Goal: Task Accomplishment & Management: Manage account settings

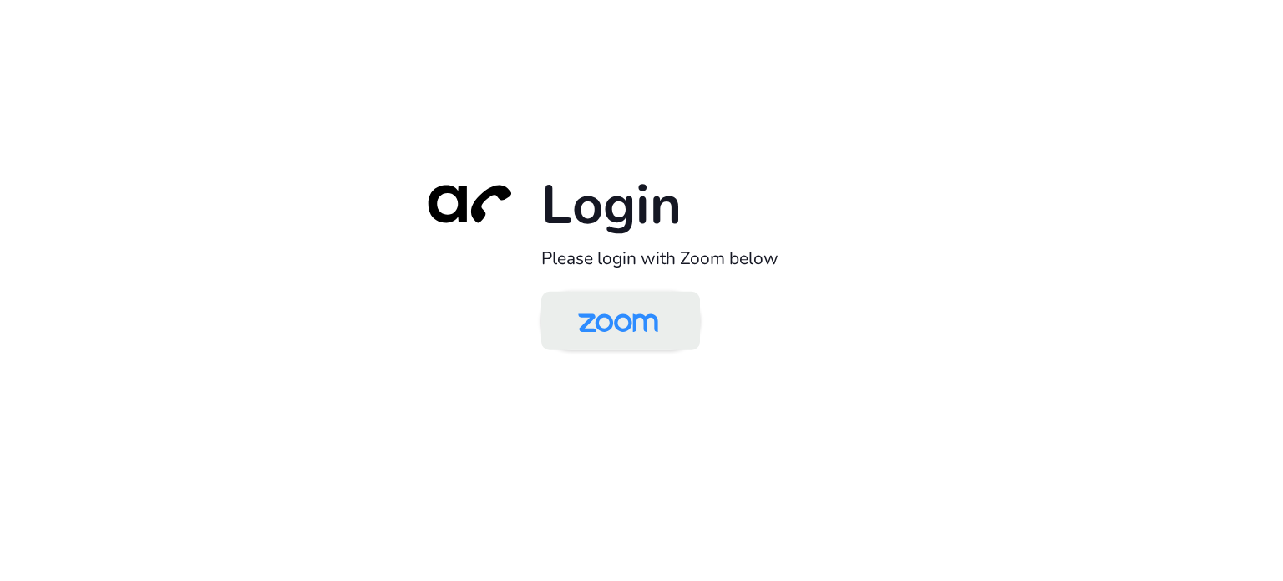
click at [615, 313] on img at bounding box center [618, 322] width 115 height 54
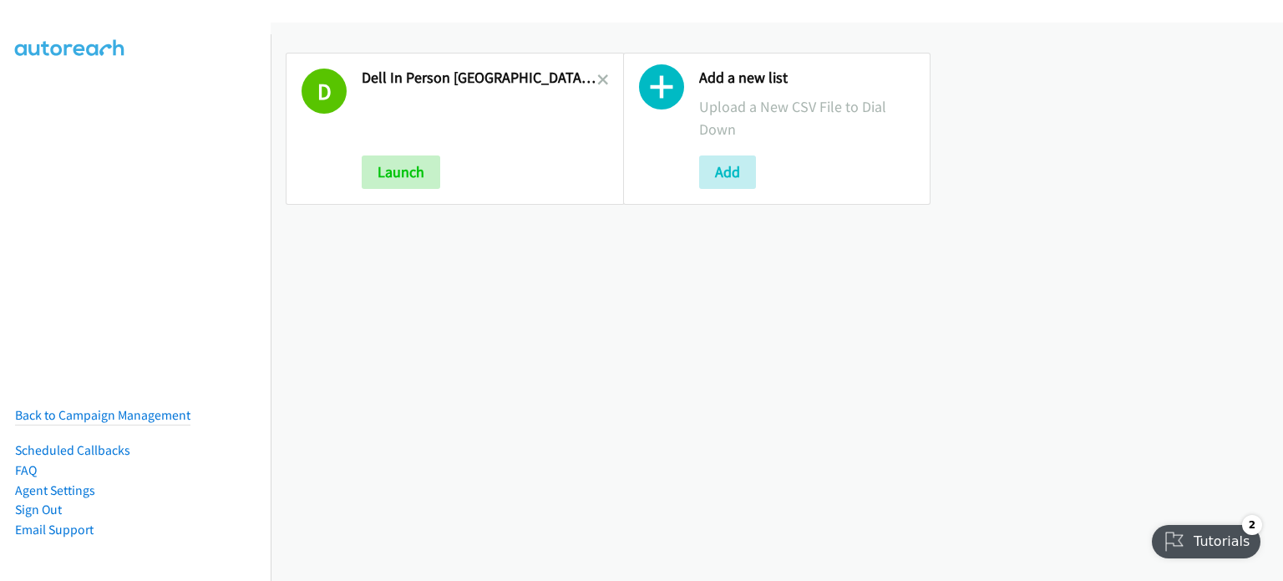
click at [597, 70] on link at bounding box center [603, 79] width 12 height 19
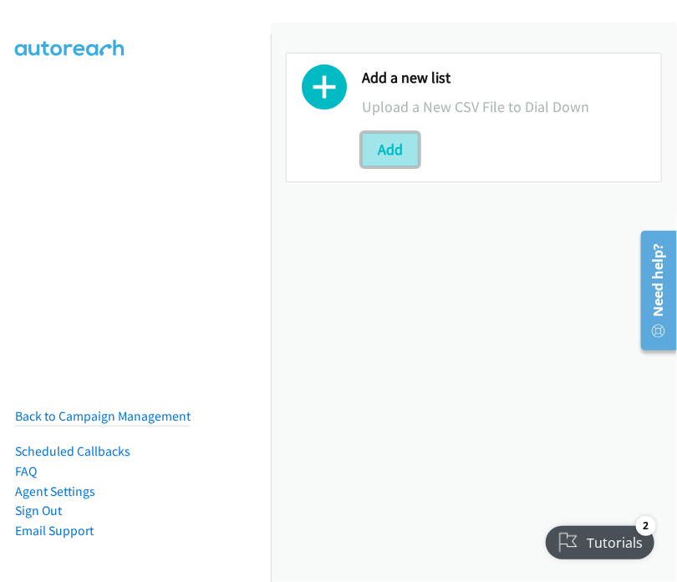
click at [383, 140] on button "Add" at bounding box center [390, 149] width 57 height 33
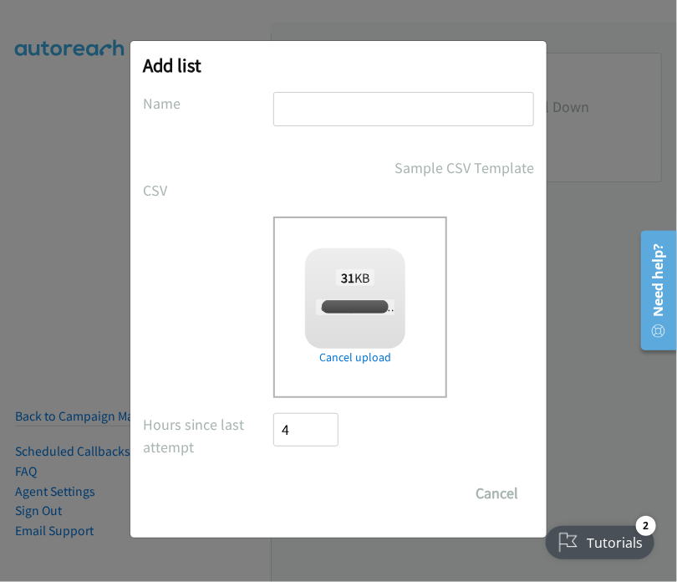
checkbox input "true"
click at [321, 93] on input "text" at bounding box center [403, 109] width 261 height 34
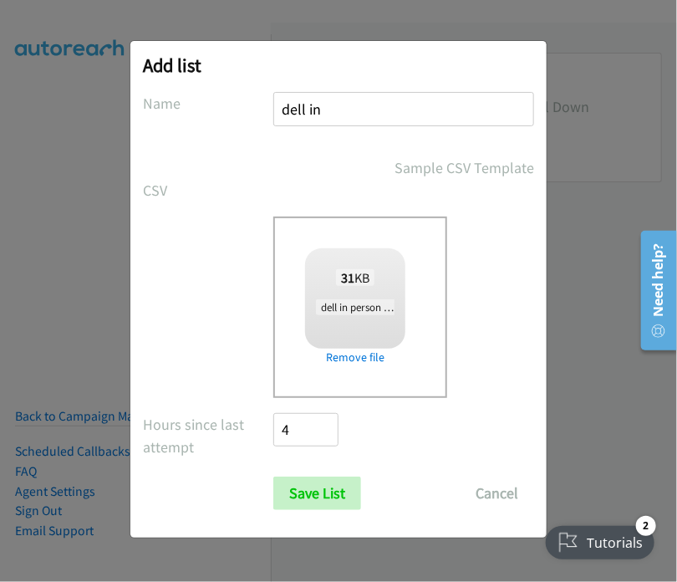
type input "dell in person sydney tues 1"
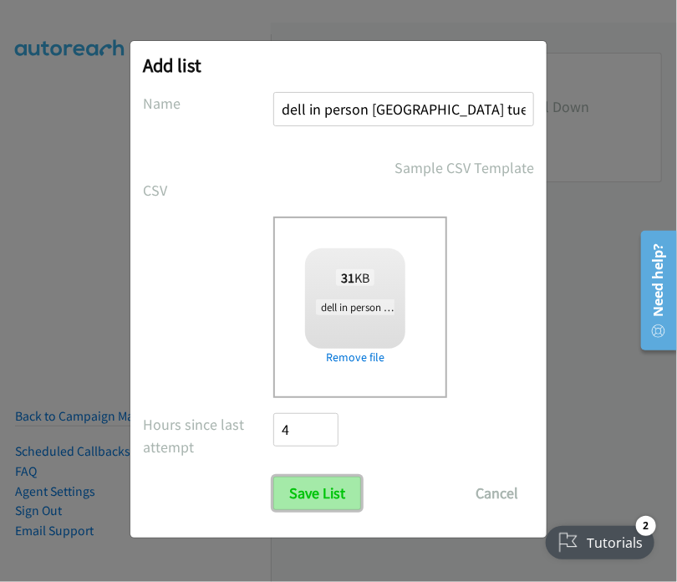
click at [291, 490] on input "Save List" at bounding box center [317, 492] width 88 height 33
